Goal: Information Seeking & Learning: Check status

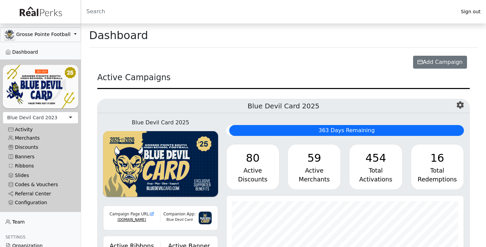
scroll to position [78, 238]
click at [51, 116] on div "Blue Devil Card 2023" at bounding box center [32, 117] width 50 height 7
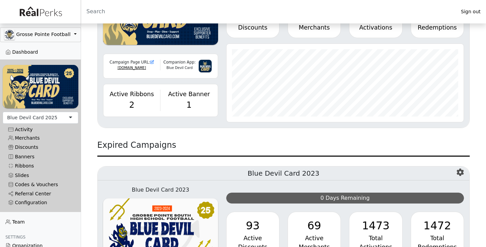
scroll to position [181, 0]
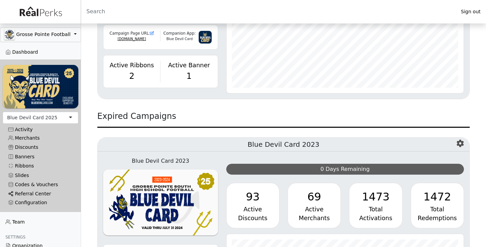
click at [39, 195] on link "Referral Center" at bounding box center [41, 193] width 76 height 9
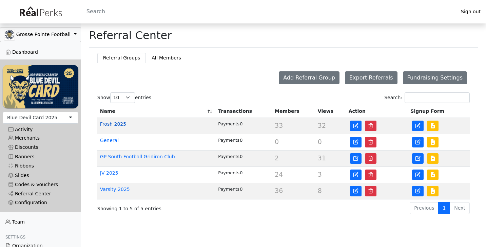
click at [123, 123] on link "Frosh 2025" at bounding box center [113, 123] width 26 height 5
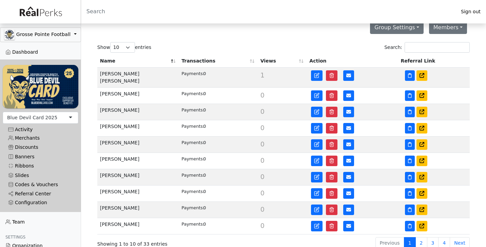
scroll to position [113, 0]
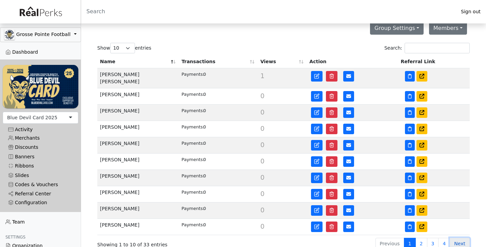
click at [461, 240] on link "Next" at bounding box center [460, 244] width 20 height 12
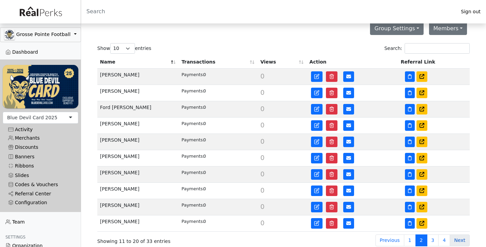
click at [459, 240] on link "Next" at bounding box center [460, 240] width 20 height 12
click at [459, 239] on link "Next" at bounding box center [460, 240] width 20 height 12
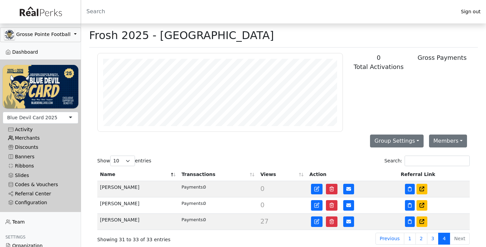
click at [27, 137] on link "Merchants" at bounding box center [41, 137] width 76 height 9
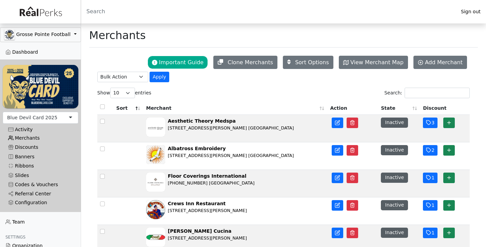
click at [34, 138] on link "Merchants" at bounding box center [41, 137] width 76 height 9
click at [26, 192] on link "Referral Center" at bounding box center [41, 193] width 76 height 9
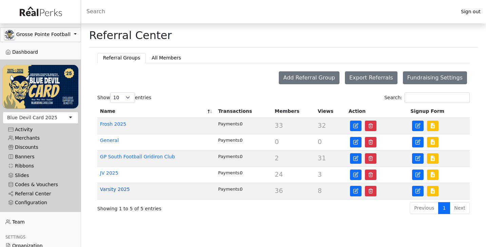
click at [120, 189] on link "Varsity 2025" at bounding box center [115, 188] width 30 height 5
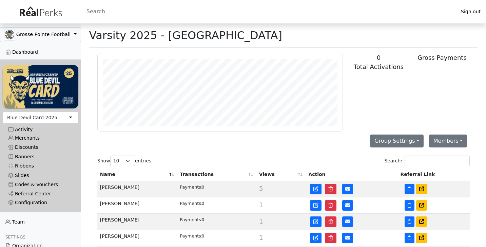
scroll to position [78, 245]
click at [252, 175] on th "Transactions" at bounding box center [216, 174] width 79 height 13
select select "100"
click at [255, 172] on th "Transactions" at bounding box center [216, 174] width 79 height 13
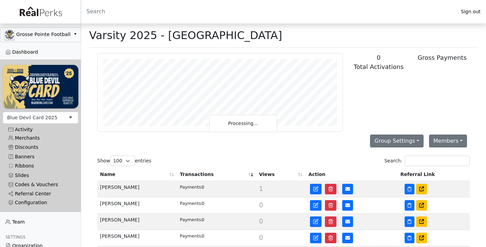
click at [250, 174] on th "Transactions" at bounding box center [216, 174] width 79 height 13
click at [255, 175] on th "Transactions" at bounding box center [216, 174] width 79 height 13
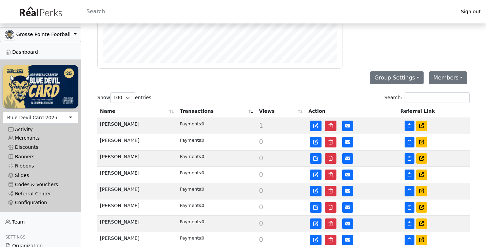
scroll to position [63, 0]
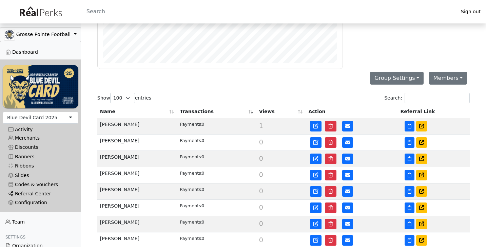
click at [30, 193] on link "Referral Center" at bounding box center [41, 193] width 76 height 9
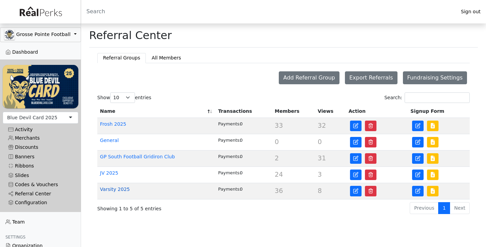
click at [121, 189] on link "Varsity 2025" at bounding box center [115, 188] width 30 height 5
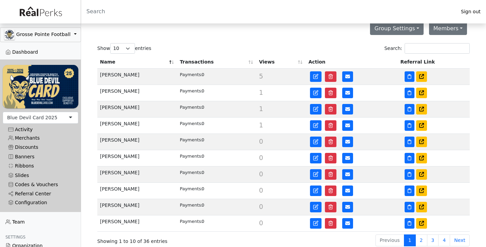
scroll to position [113, 0]
click at [423, 240] on link "2" at bounding box center [422, 240] width 12 height 12
click at [435, 240] on link "3" at bounding box center [433, 240] width 12 height 12
click at [445, 238] on link "4" at bounding box center [445, 240] width 12 height 12
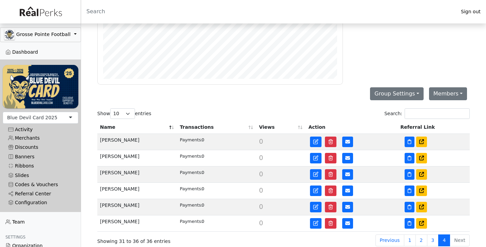
scroll to position [48, 0]
click at [24, 193] on link "Referral Center" at bounding box center [41, 193] width 76 height 9
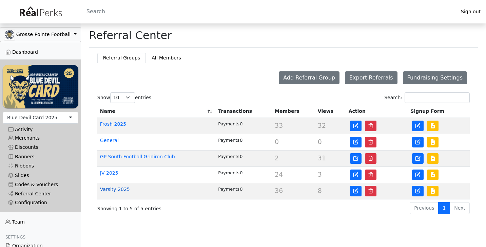
click at [113, 188] on link "Varsity 2025" at bounding box center [115, 188] width 30 height 5
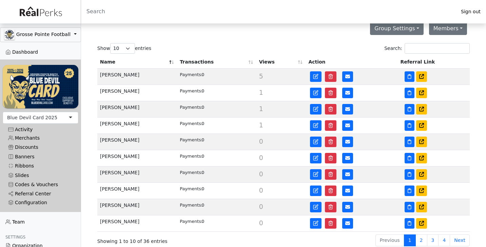
scroll to position [113, 0]
click at [27, 190] on link "Referral Center" at bounding box center [41, 193] width 76 height 9
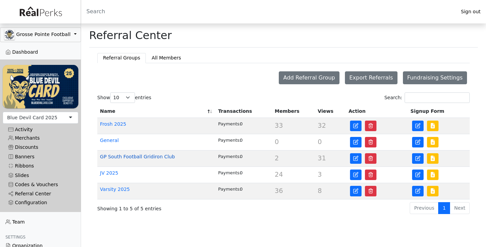
click at [127, 156] on link "GP South Football Gridiron Club" at bounding box center [137, 156] width 75 height 5
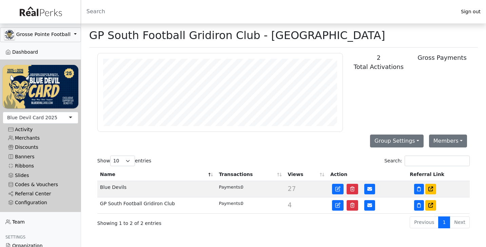
scroll to position [78, 245]
click at [433, 204] on icon at bounding box center [431, 205] width 5 height 5
click at [30, 139] on link "Merchants" at bounding box center [41, 137] width 76 height 9
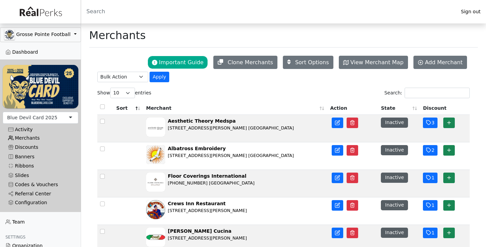
click at [28, 137] on link "Merchants" at bounding box center [41, 137] width 76 height 9
click at [27, 137] on link "Merchants" at bounding box center [41, 137] width 76 height 9
click at [31, 192] on link "Referral Center" at bounding box center [41, 193] width 76 height 9
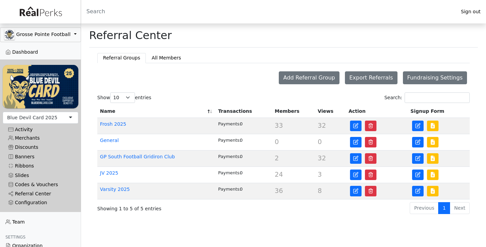
click at [117, 121] on td "Frosh 2025" at bounding box center [156, 126] width 118 height 16
click at [116, 124] on link "Frosh 2025" at bounding box center [113, 123] width 26 height 5
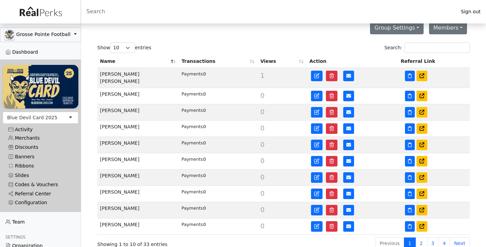
scroll to position [113, 0]
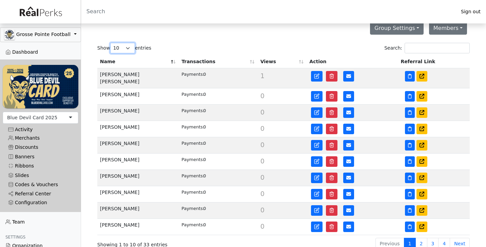
select select "50"
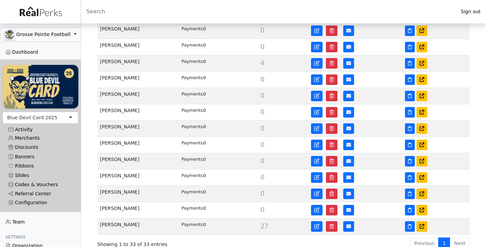
scroll to position [487, 0]
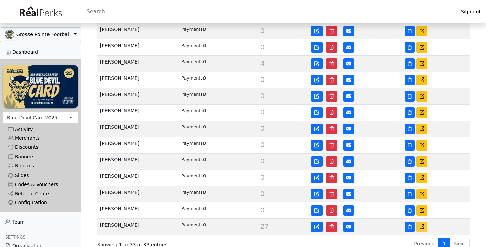
click at [421, 225] on icon at bounding box center [422, 226] width 5 height 5
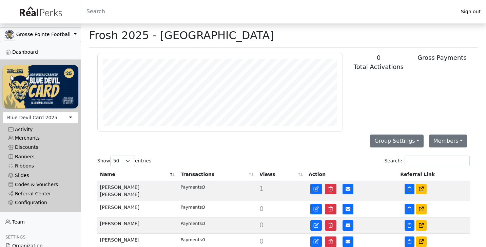
scroll to position [0, 0]
